Goal: Book appointment/travel/reservation

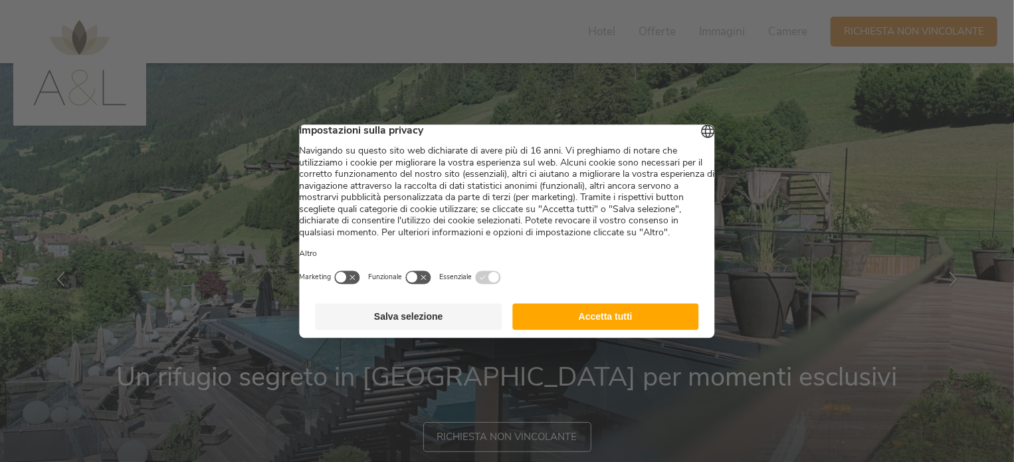
click at [590, 330] on button "Accetta tutti" at bounding box center [605, 316] width 187 height 27
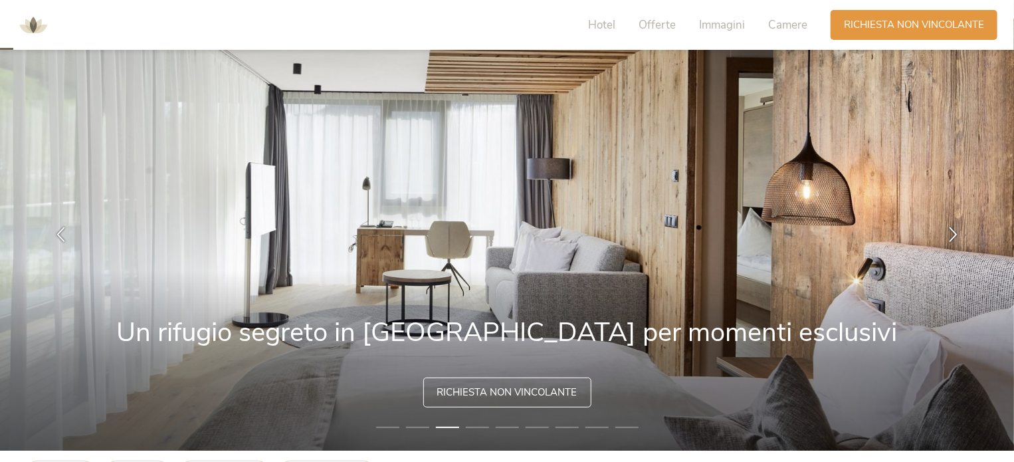
scroll to position [66, 0]
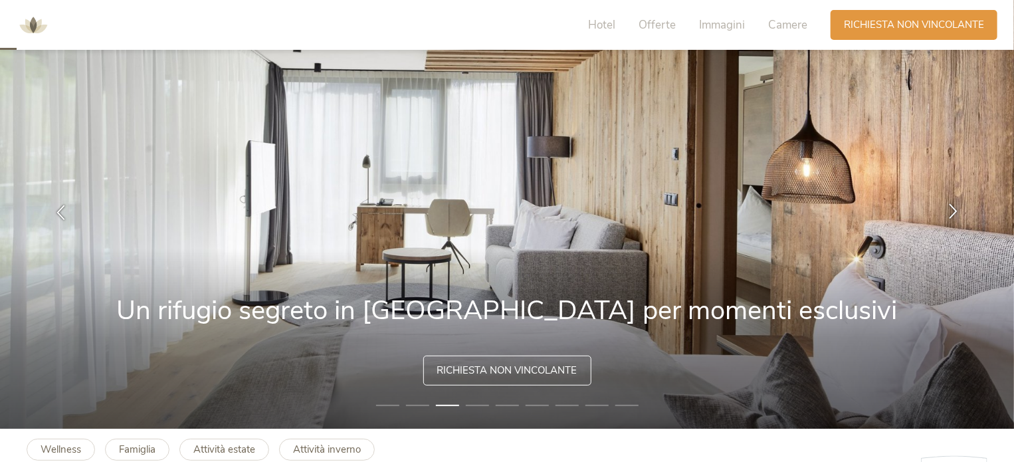
click at [954, 218] on icon at bounding box center [953, 211] width 15 height 15
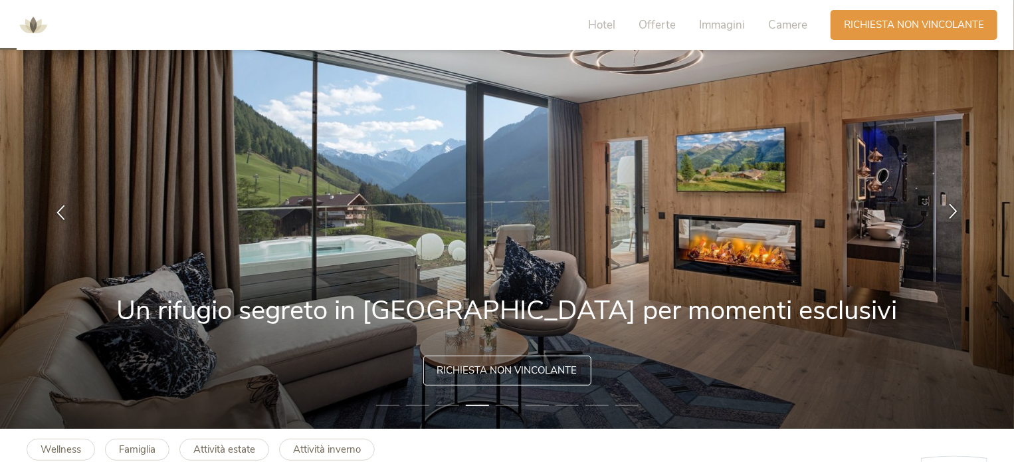
click at [954, 218] on icon at bounding box center [953, 211] width 15 height 15
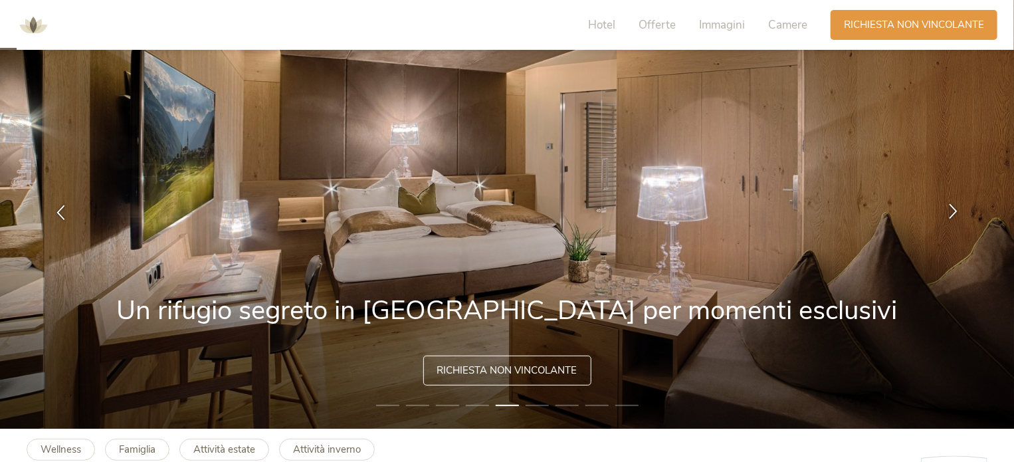
click at [961, 204] on icon at bounding box center [953, 211] width 15 height 15
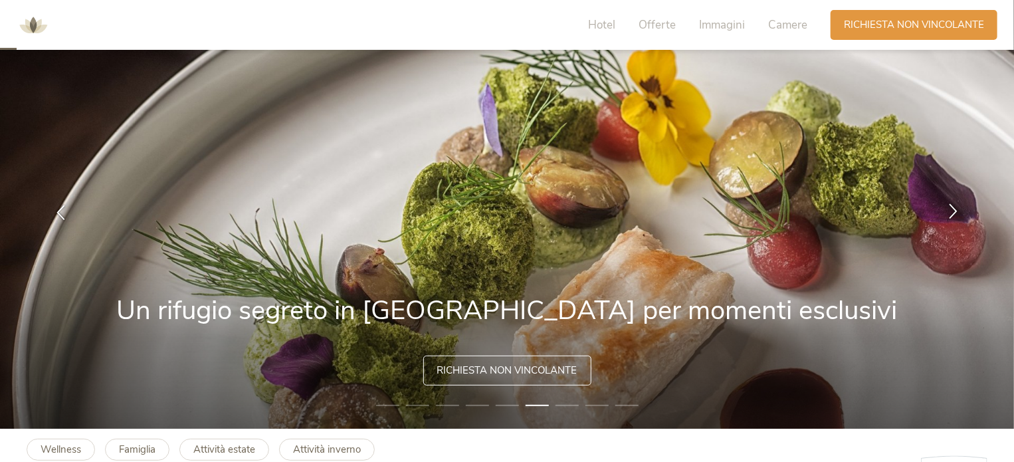
click at [946, 204] on icon at bounding box center [953, 211] width 15 height 15
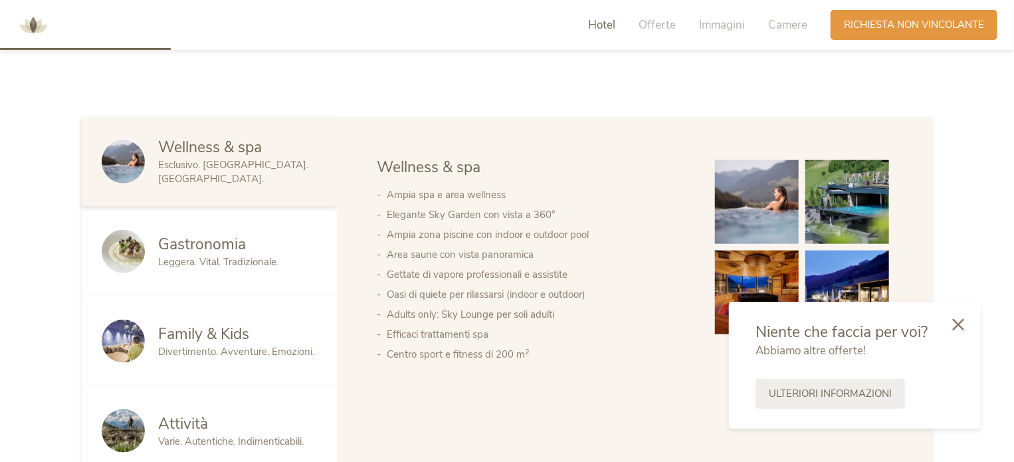
scroll to position [798, 0]
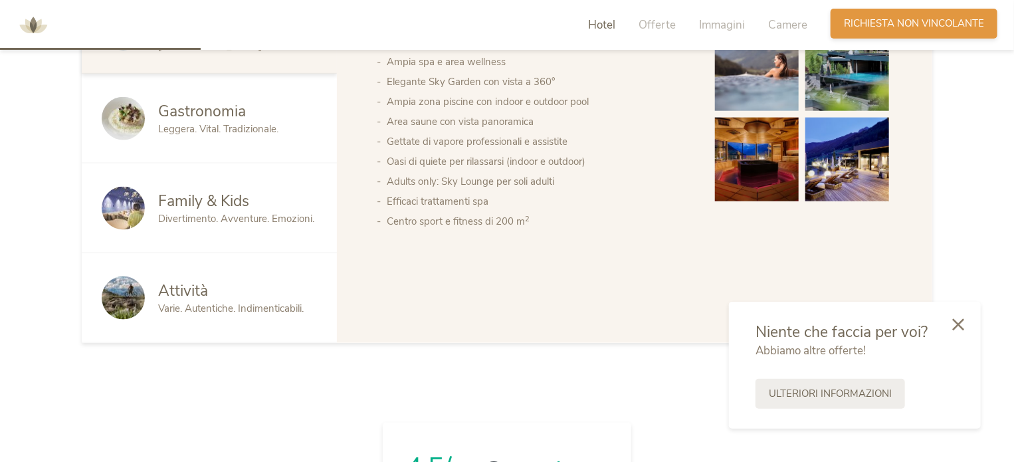
click at [889, 18] on span "Richiesta non vincolante" at bounding box center [914, 24] width 140 height 14
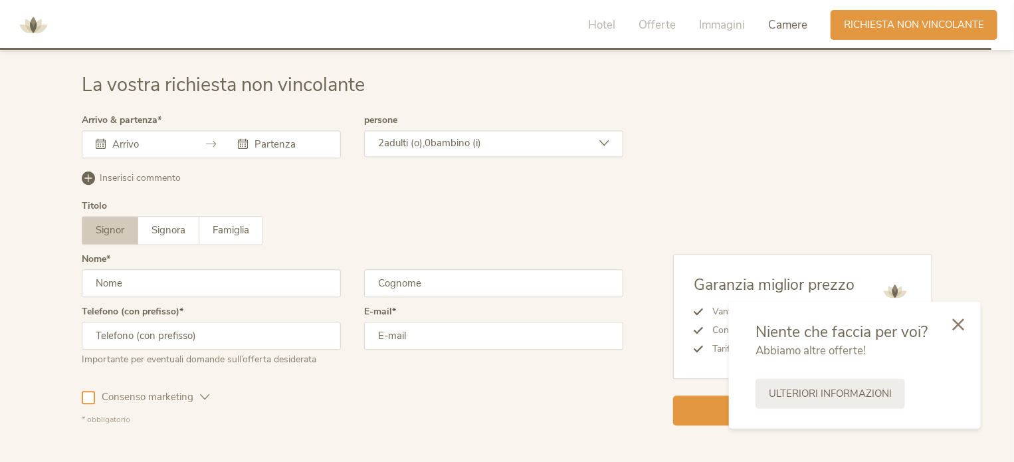
scroll to position [3945, 0]
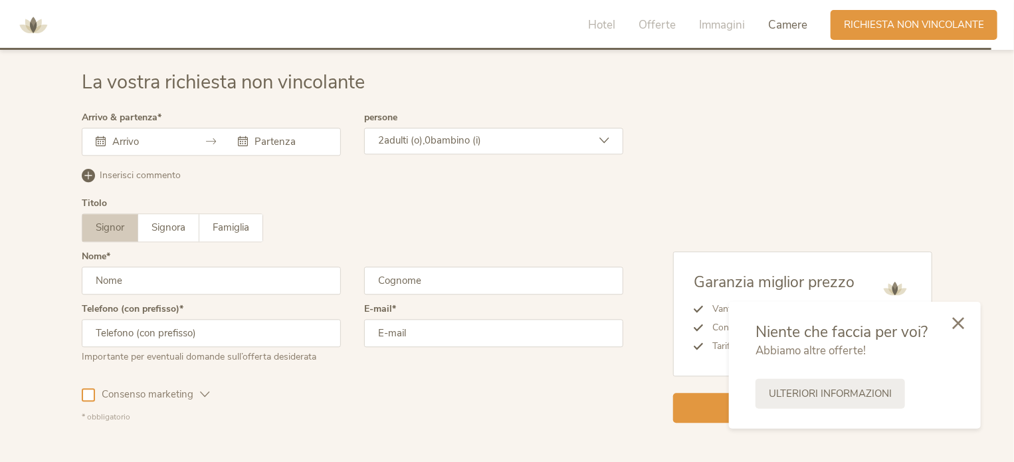
click at [965, 328] on div at bounding box center [958, 323] width 45 height 47
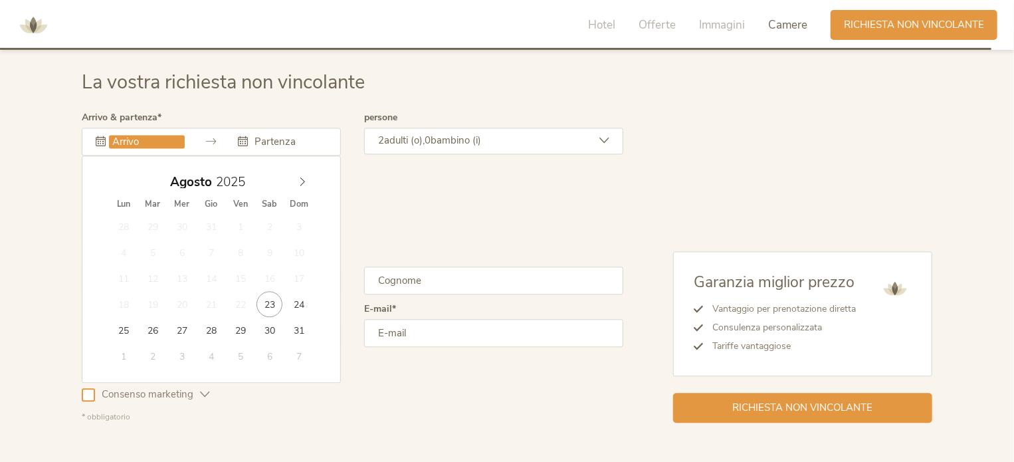
click at [162, 135] on input "text" at bounding box center [147, 141] width 76 height 13
click at [303, 171] on span at bounding box center [302, 179] width 23 height 19
type input "[DATE]"
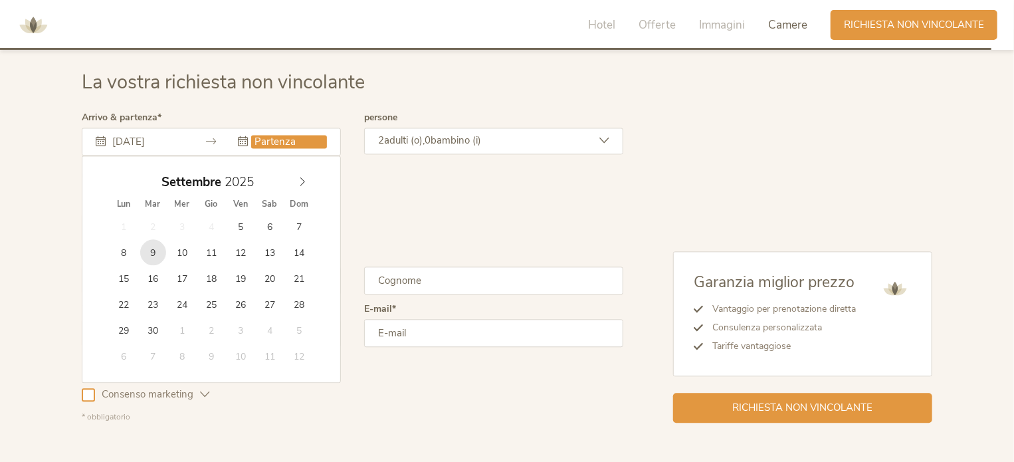
type input "[DATE]"
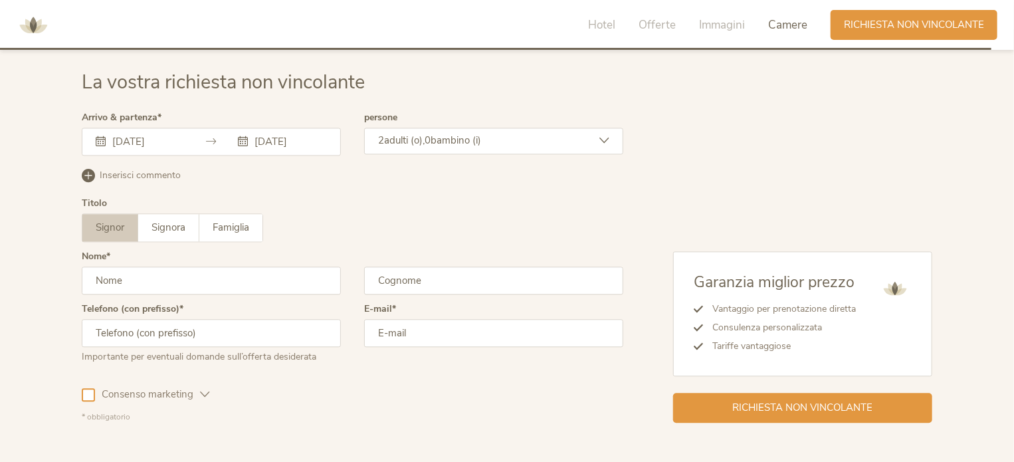
click at [445, 134] on span "bambino (i)" at bounding box center [456, 140] width 51 height 13
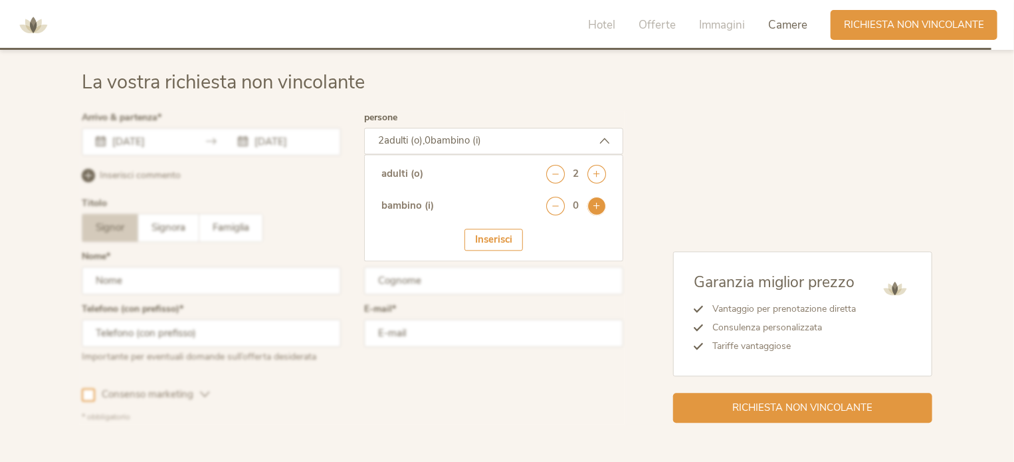
click at [601, 197] on icon at bounding box center [597, 206] width 19 height 19
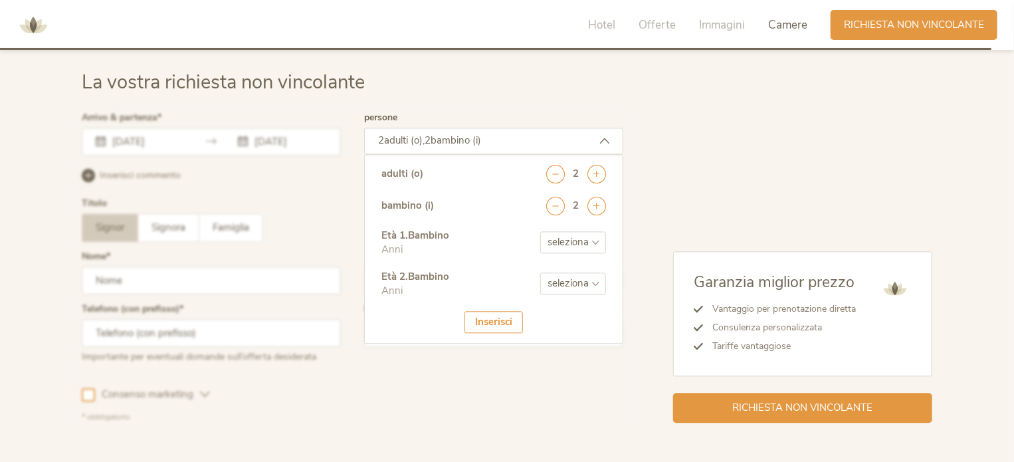
click at [597, 243] on select "seleziona 0 1 2 3 4 5 6 7 8 9 10 11 12 13 14 15 16 17" at bounding box center [573, 242] width 66 height 22
select select "5"
click at [540, 231] on select "seleziona 0 1 2 3 4 5 6 7 8 9 10 11 12 13 14 15 16 17" at bounding box center [573, 242] width 66 height 22
click at [566, 273] on select "seleziona 0 1 2 3 4 5 6 7 8 9 10 11 12 13 14 15 16 17" at bounding box center [573, 284] width 66 height 22
select select "8"
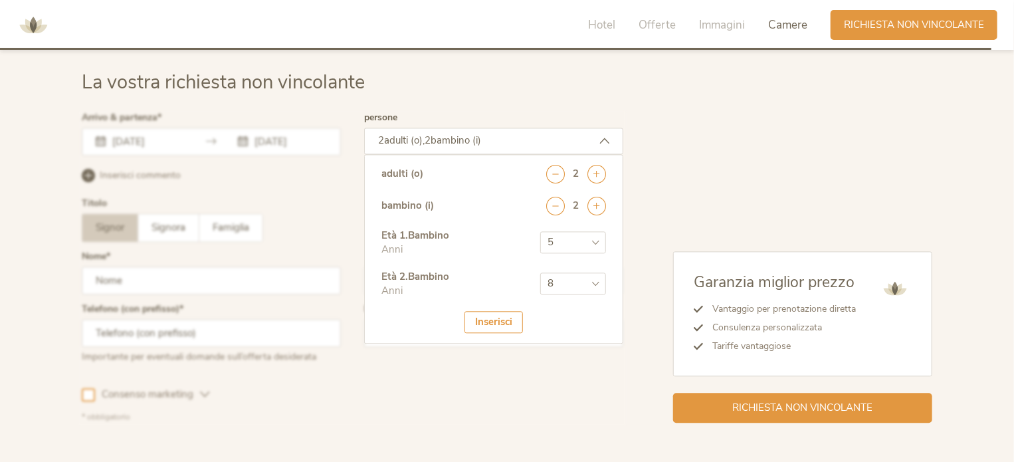
click at [540, 273] on select "seleziona 0 1 2 3 4 5 6 7 8 9 10 11 12 13 14 15 16 17" at bounding box center [573, 284] width 66 height 22
click at [475, 324] on div "Inserisci" at bounding box center [494, 322] width 58 height 22
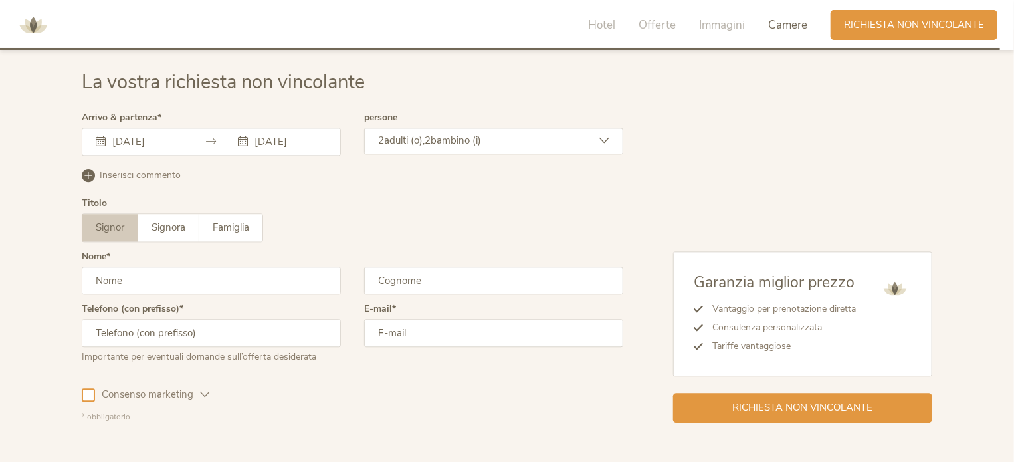
scroll to position [4035, 0]
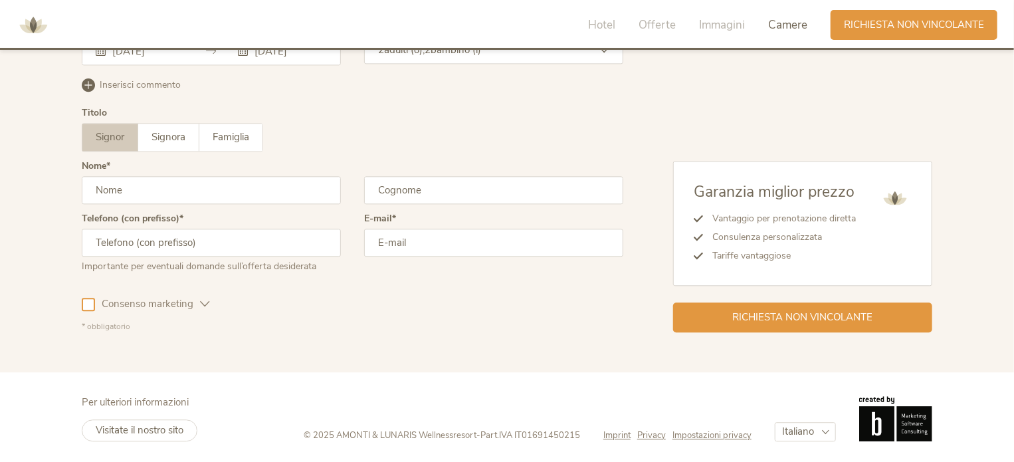
click at [152, 199] on input "text" at bounding box center [211, 190] width 259 height 28
type input "[PERSON_NAME]"
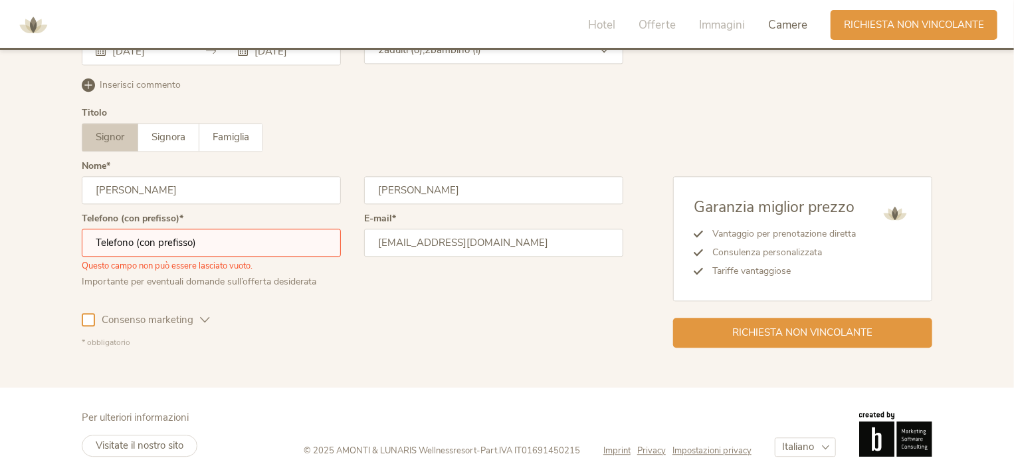
type input "[EMAIL_ADDRESS][DOMAIN_NAME]"
click at [122, 248] on input "text" at bounding box center [211, 243] width 259 height 28
type input "380213537"
click at [208, 324] on div "Consenso marketing" at bounding box center [152, 320] width 115 height 14
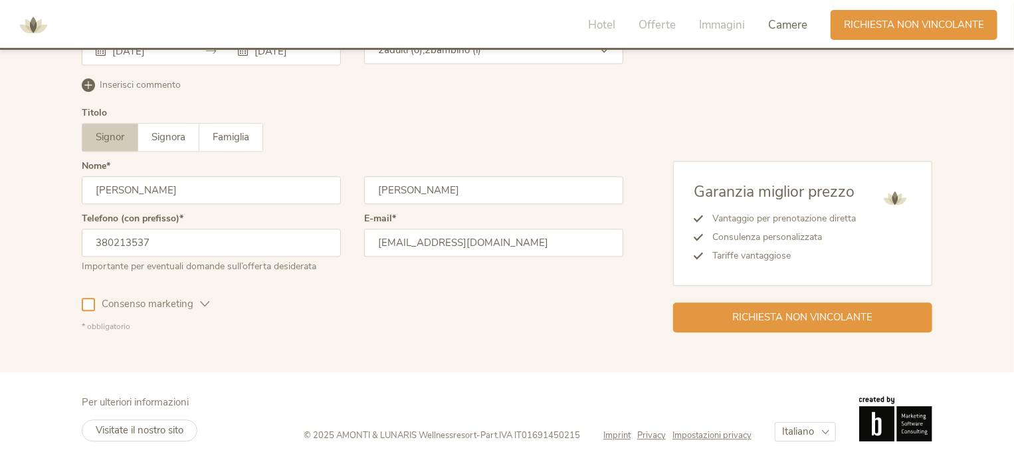
click at [89, 300] on div at bounding box center [88, 304] width 13 height 13
click at [740, 310] on span "Richiesta non vincolante" at bounding box center [803, 316] width 140 height 14
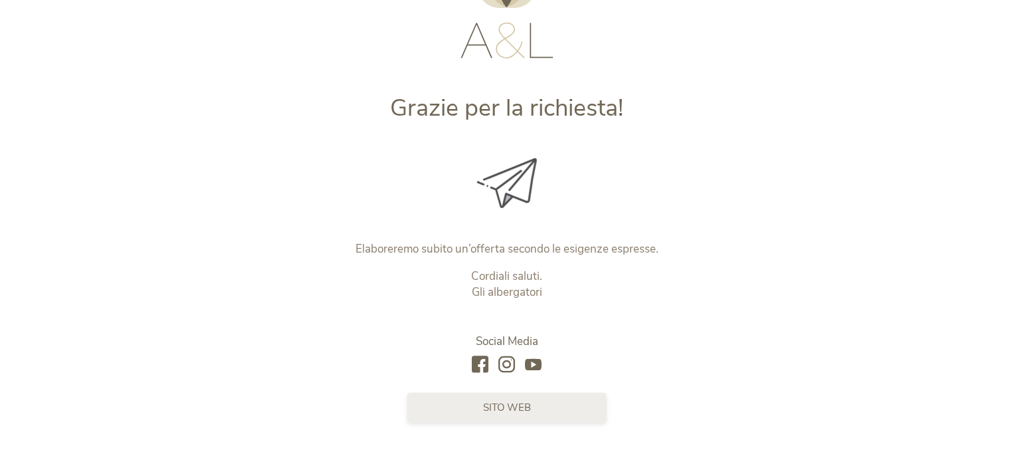
scroll to position [114, 0]
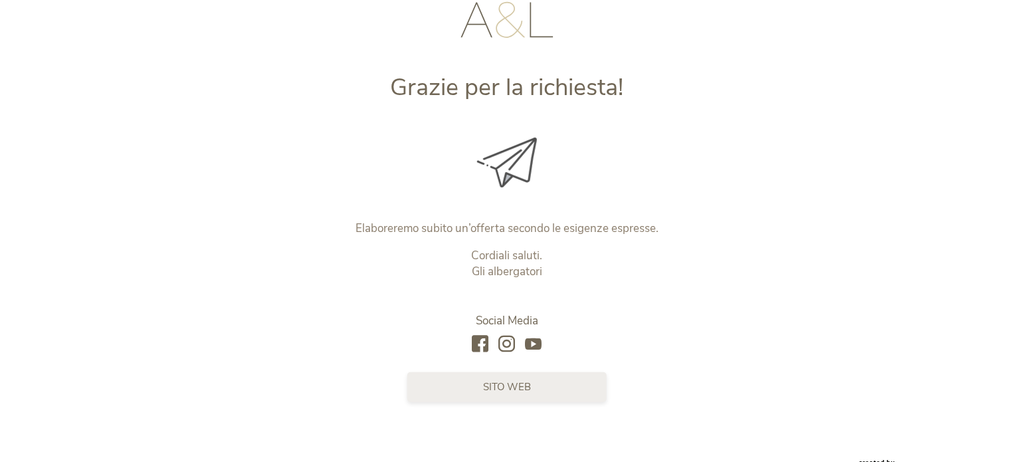
click at [525, 381] on span "sito web" at bounding box center [507, 387] width 48 height 14
